Goal: Task Accomplishment & Management: Use online tool/utility

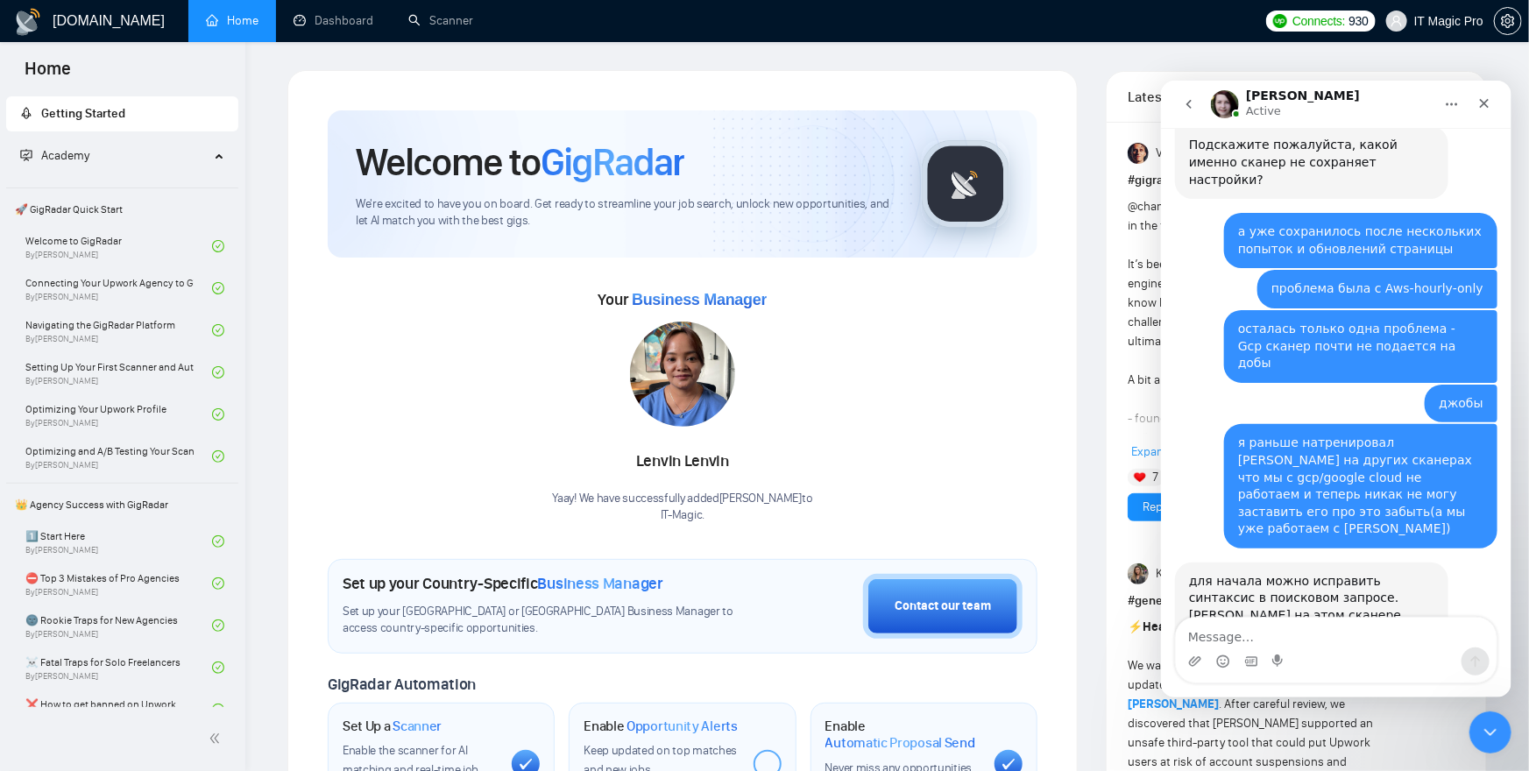
scroll to position [4259, 0]
drag, startPoint x: 1188, startPoint y: 280, endPoint x: 1290, endPoint y: 319, distance: 109.0
click at [1290, 572] on div "для начала можно исправить синтаксис в поисковом запросе. [PERSON_NAME] на этом…" at bounding box center [1310, 778] width 245 height 412
copy div "((gcp*) | (gke*) | "google cloud" | "google-cloud" | "/google cloud" | " - goog…"
click at [443, 18] on link "Scanner" at bounding box center [440, 20] width 65 height 15
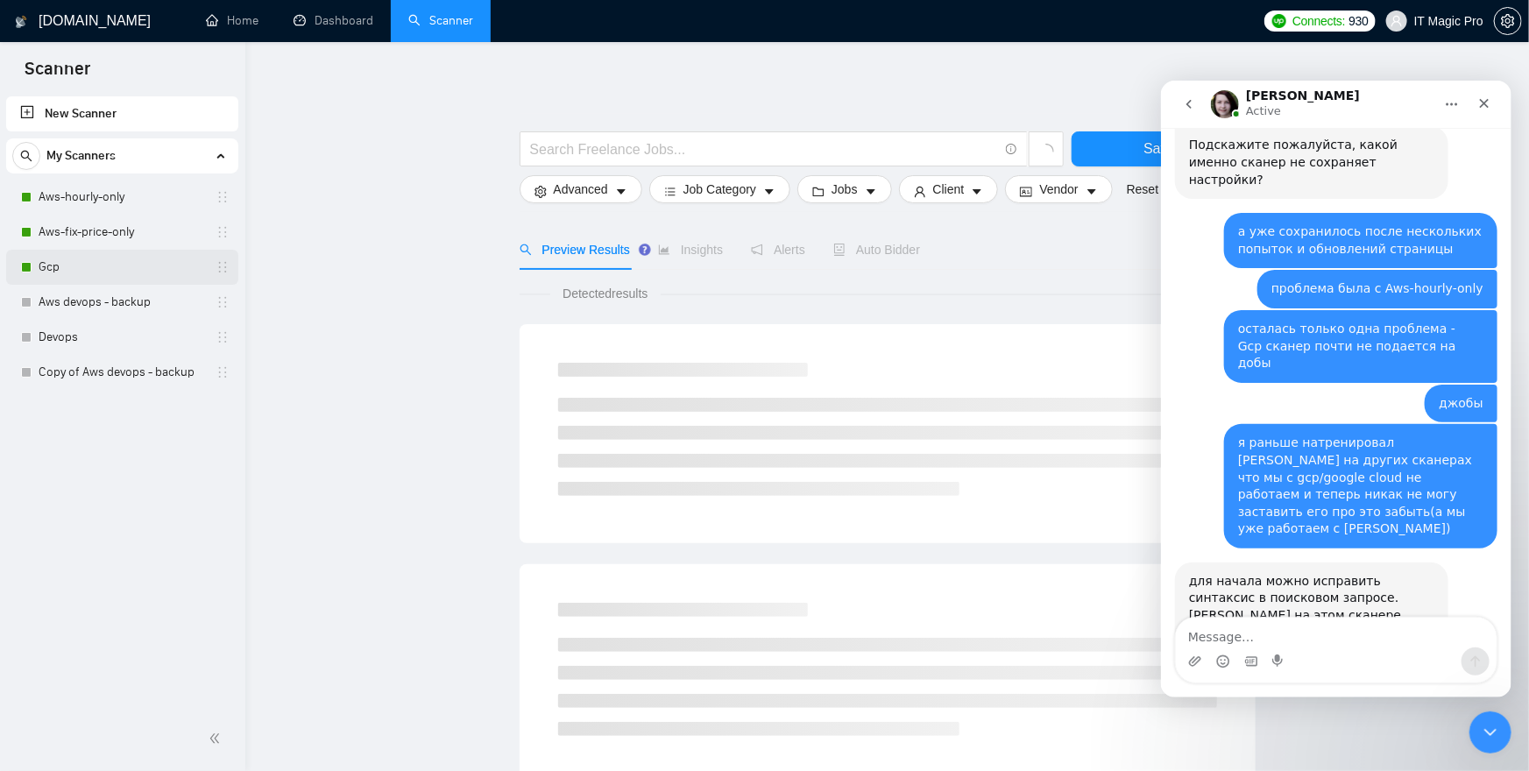
click at [103, 261] on link "Gcp" at bounding box center [122, 267] width 166 height 35
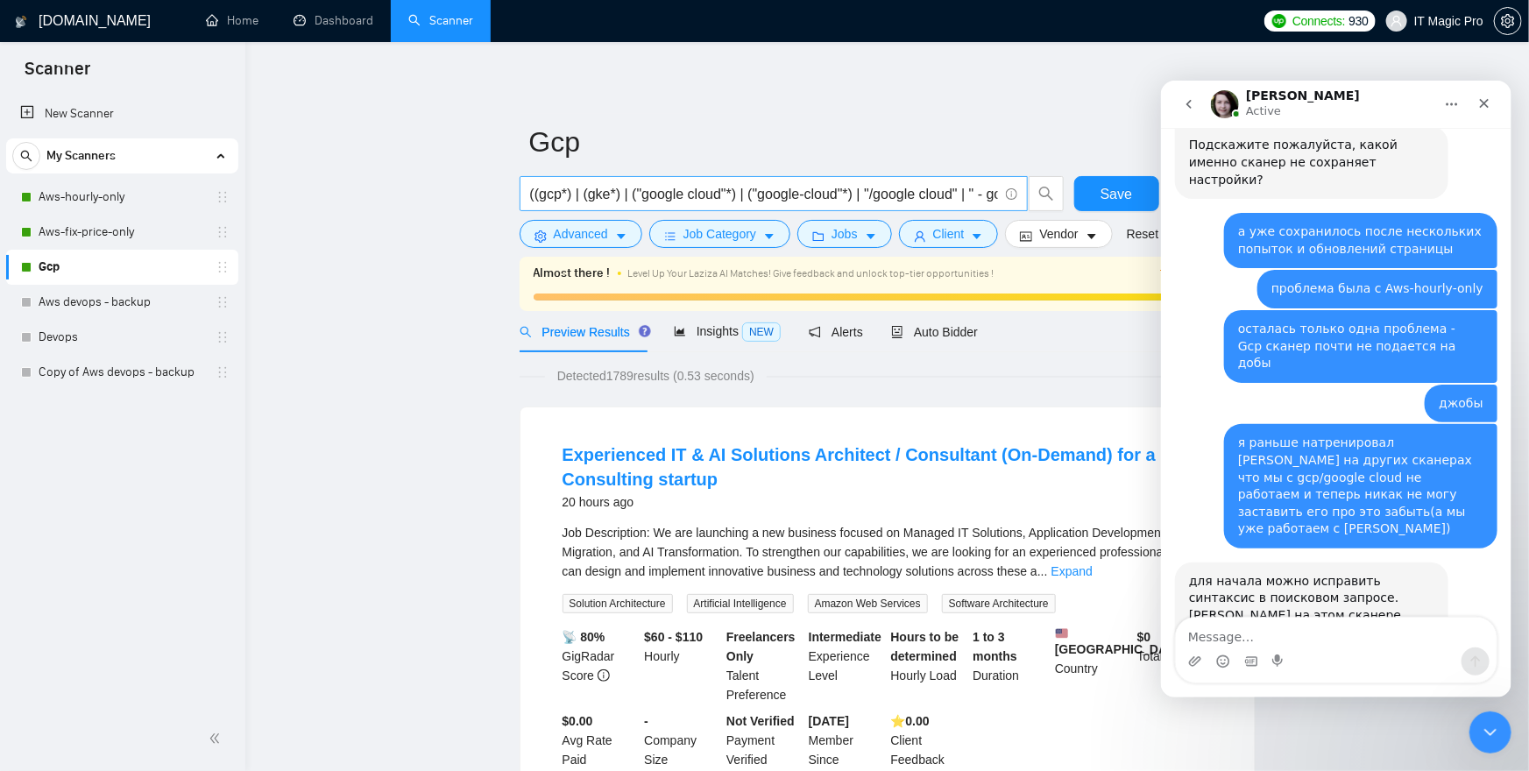
click at [741, 191] on input "((gcp*) | (gke*) | ("google cloud"*) | ("google-cloud"*) | "/google cloud" | " …" at bounding box center [764, 194] width 468 height 22
paste input ""google cloud" | "google-cloud""
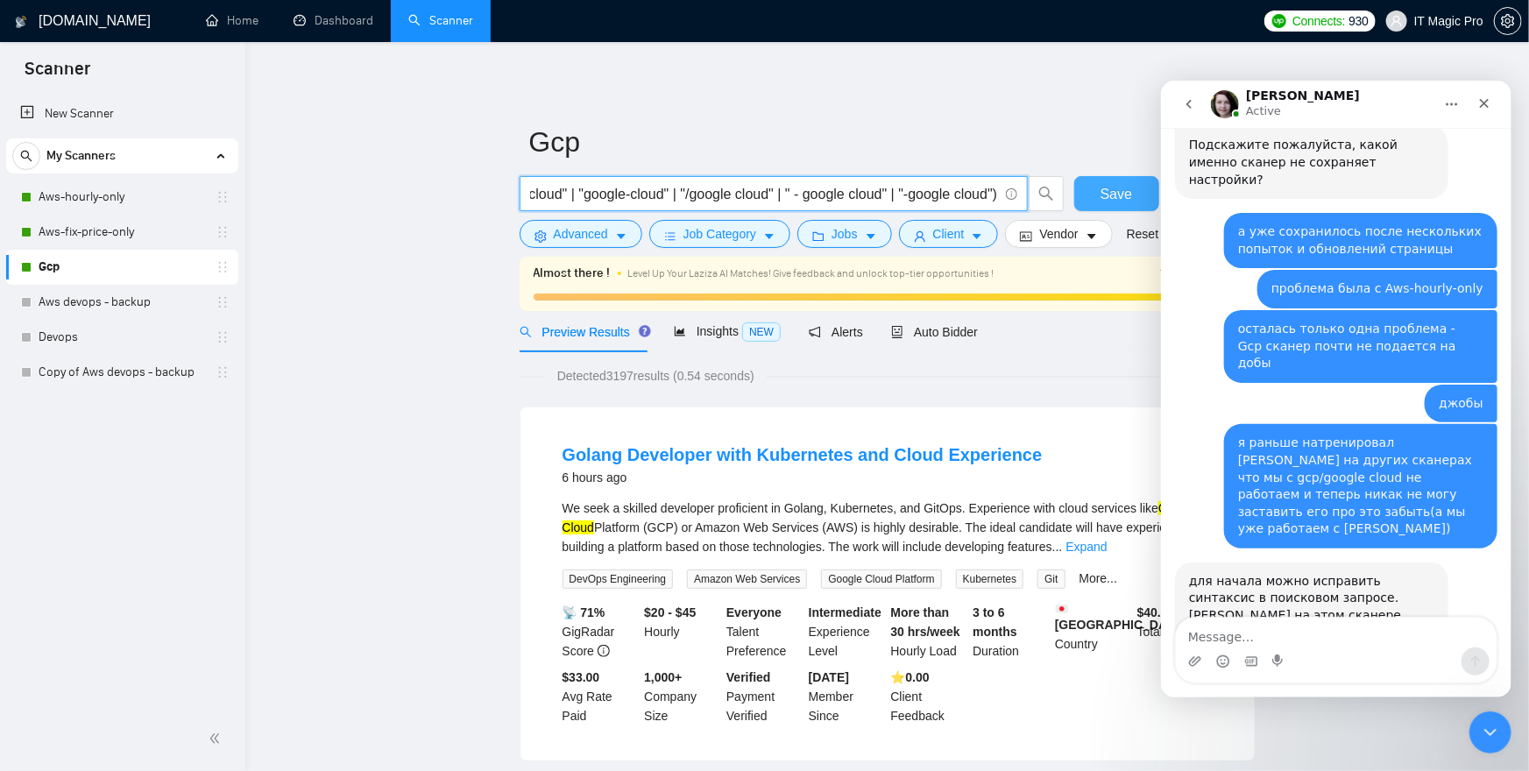
type input "((gcp*) | (gke*) | "google cloud" | "google-cloud" | "/google cloud" | " - goog…"
click at [1113, 199] on span "Save" at bounding box center [1117, 194] width 32 height 22
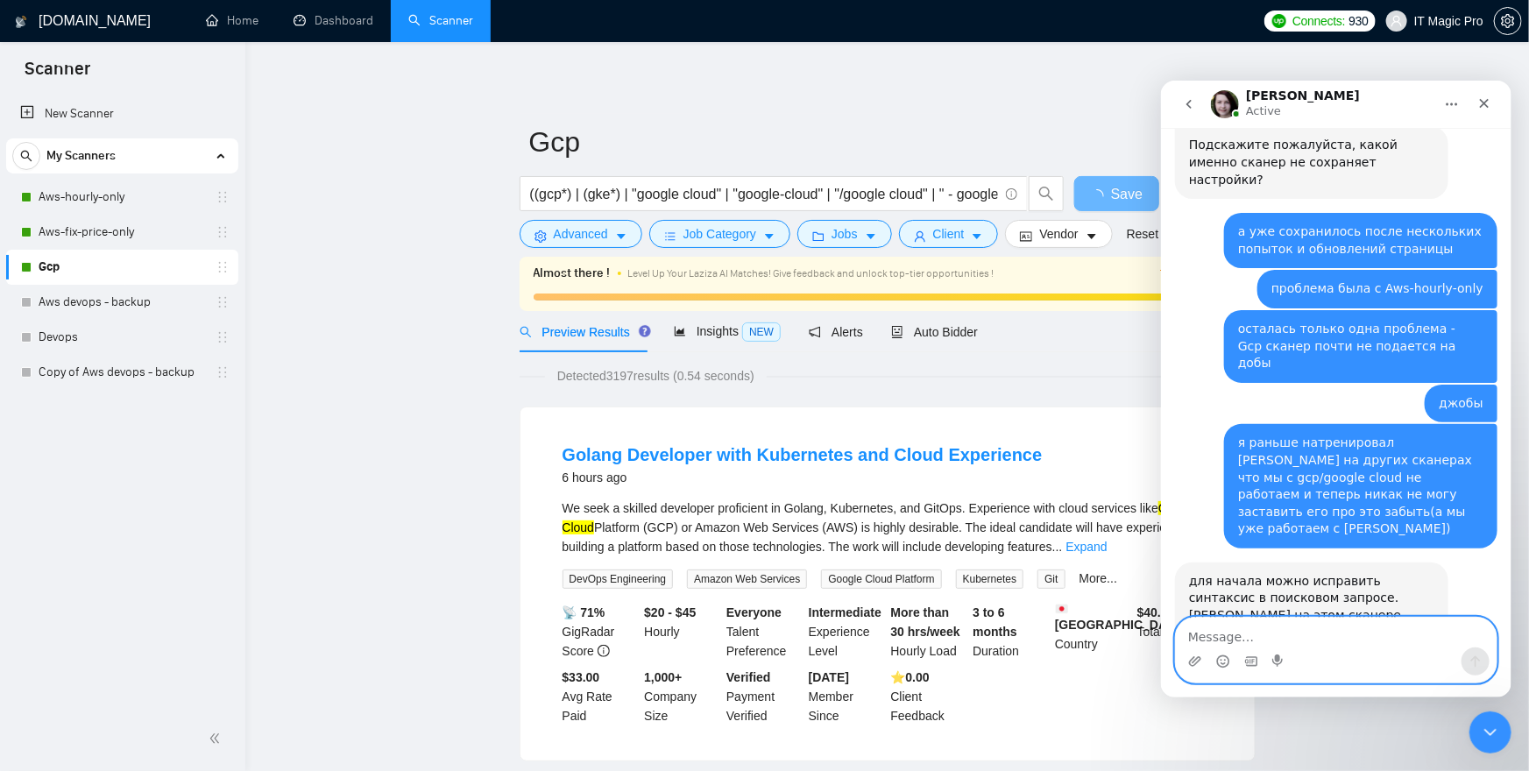
click at [1281, 639] on textarea "Message…" at bounding box center [1335, 632] width 321 height 30
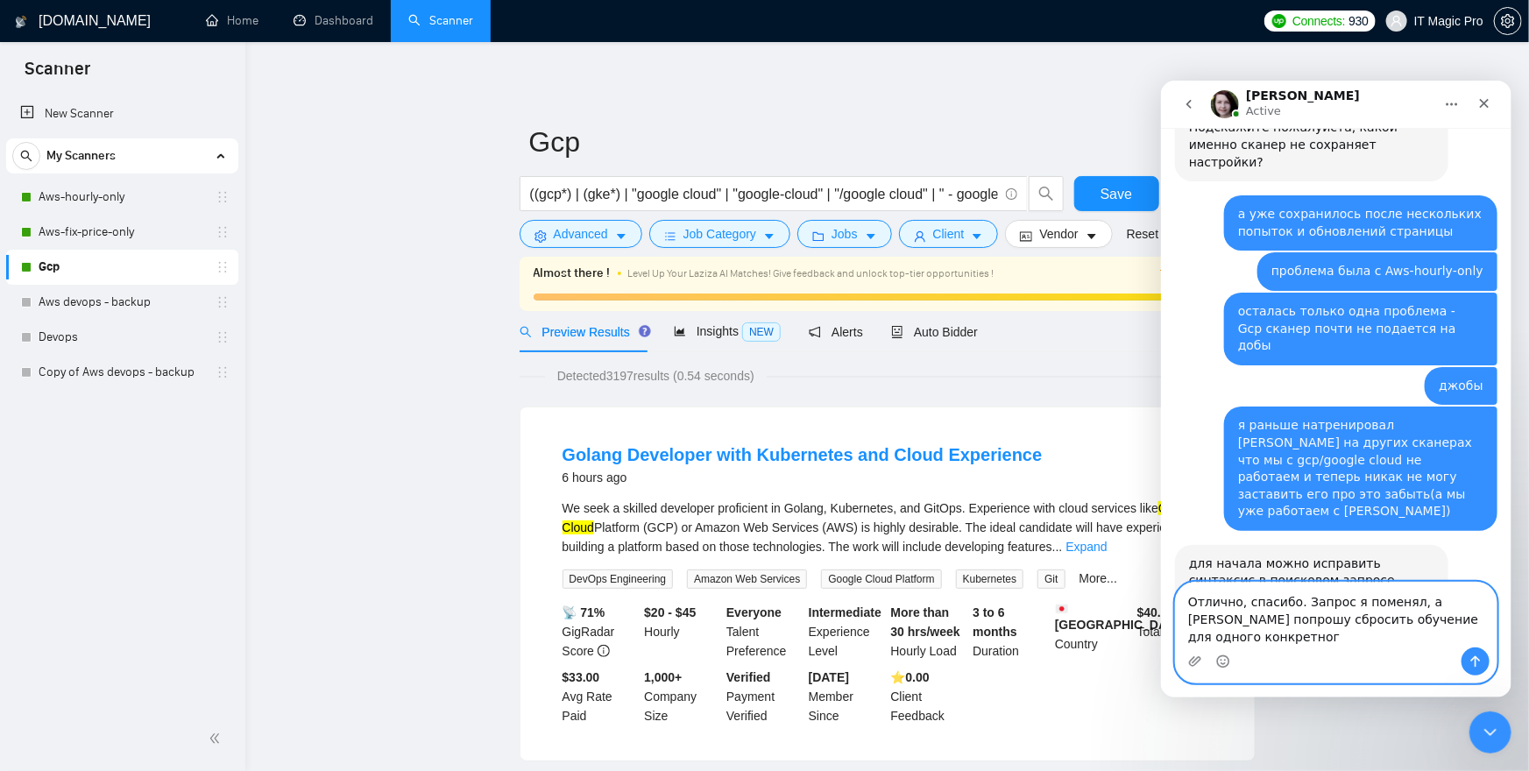
scroll to position [4294, 0]
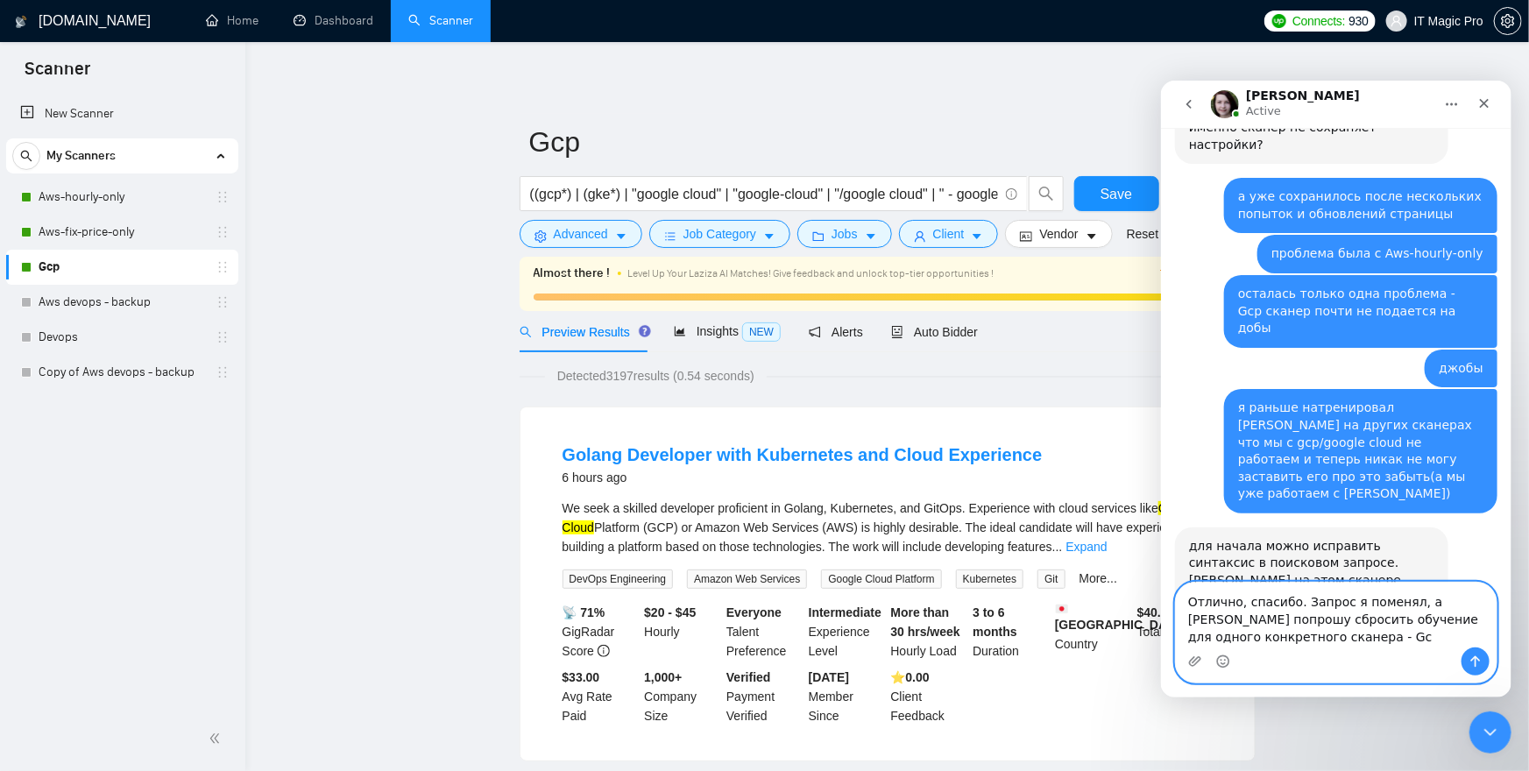
type textarea "Отлично, спасибо. Запрос я поменял, а [PERSON_NAME] попрошу сбросить обучение д…"
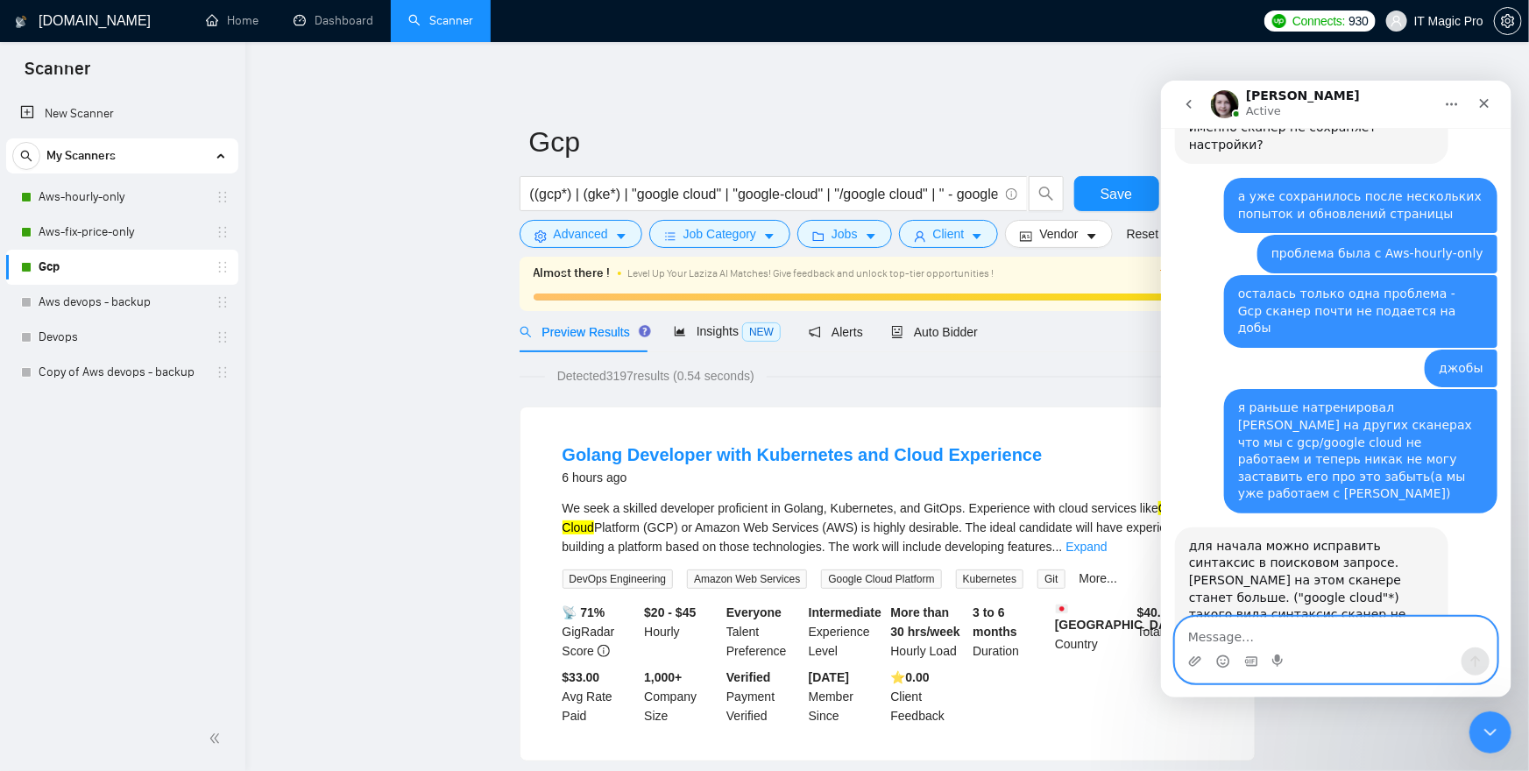
scroll to position [4345, 0]
